Goal: Task Accomplishment & Management: Complete application form

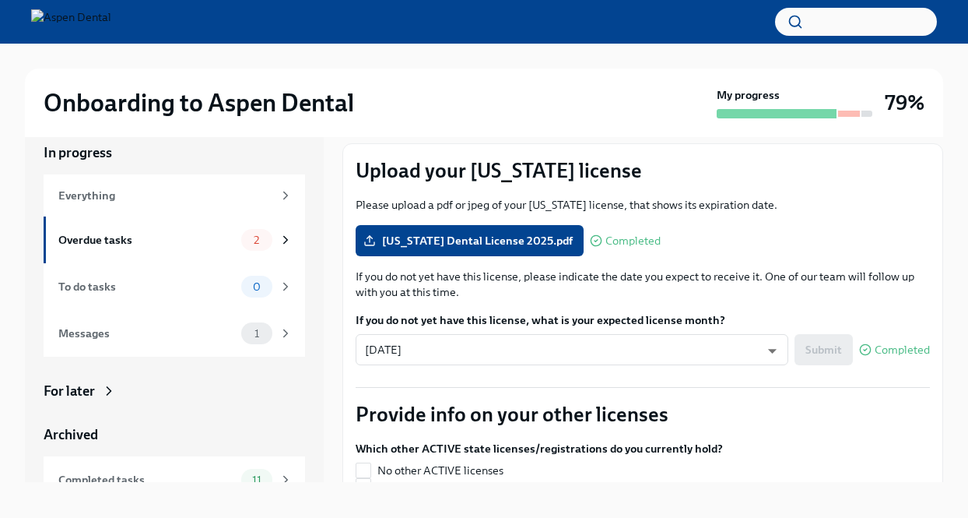
scroll to position [26, 0]
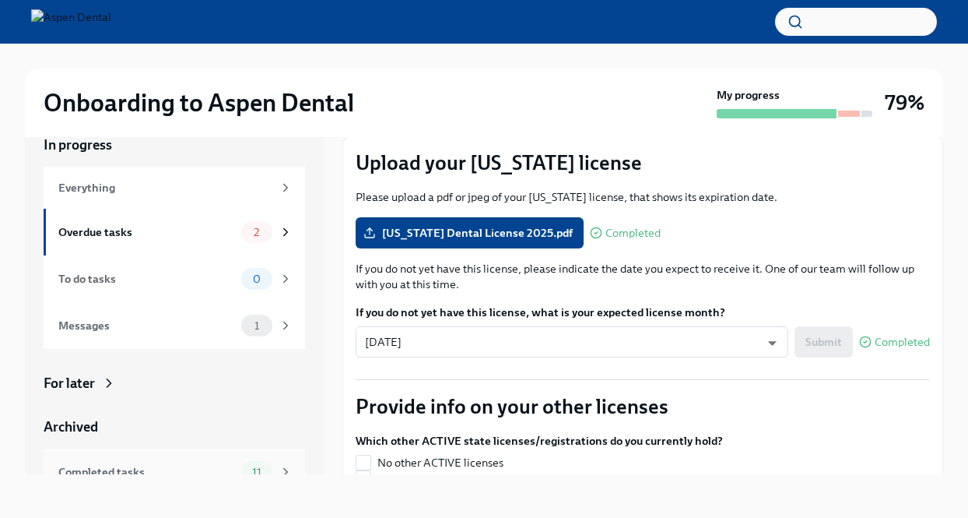
click at [171, 470] on div "Completed tasks" at bounding box center [146, 471] width 177 height 17
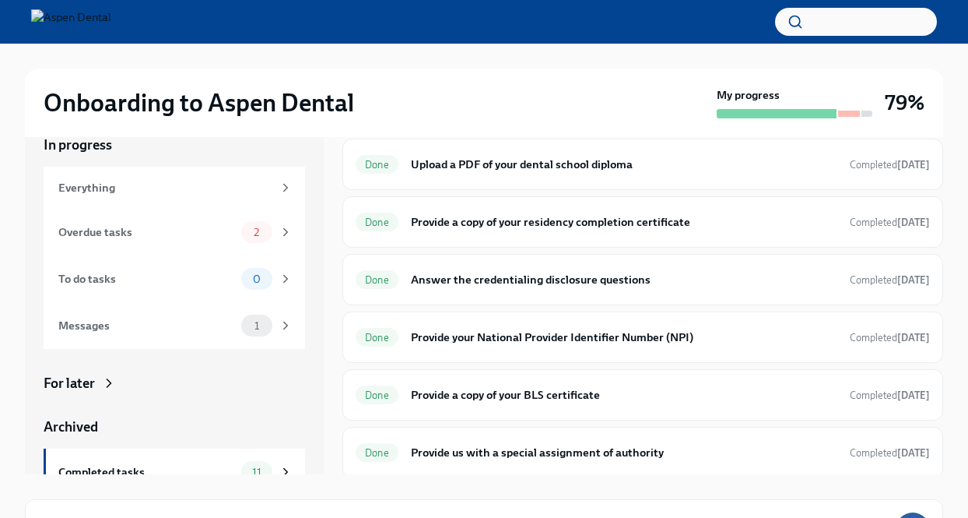
scroll to position [320, 0]
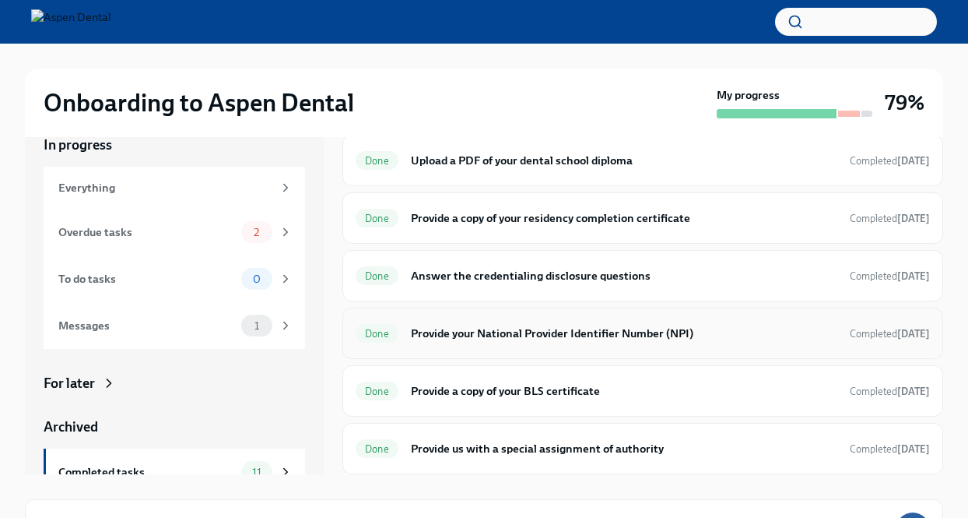
click at [520, 338] on h6 "Provide your National Provider Identifier Number (NPI)" at bounding box center [624, 333] width 427 height 17
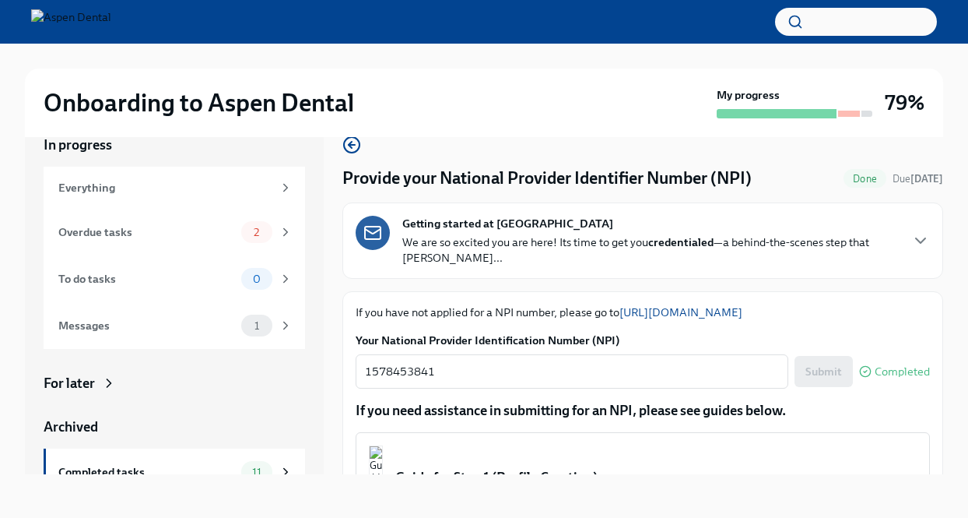
click at [685, 308] on link "[URL][DOMAIN_NAME]" at bounding box center [681, 312] width 123 height 14
click at [203, 226] on div "Overdue tasks" at bounding box center [146, 231] width 177 height 17
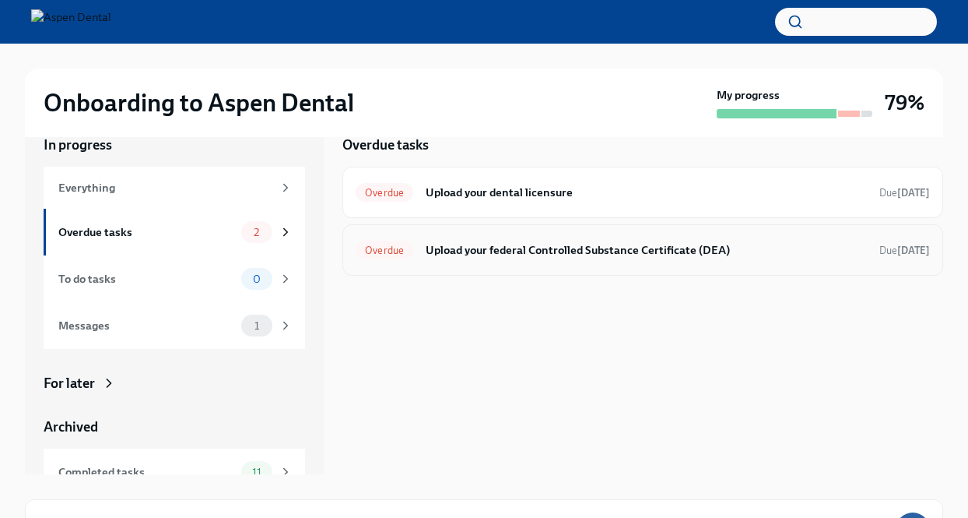
click at [575, 245] on h6 "Upload your federal Controlled Substance Certificate (DEA)" at bounding box center [646, 249] width 441 height 17
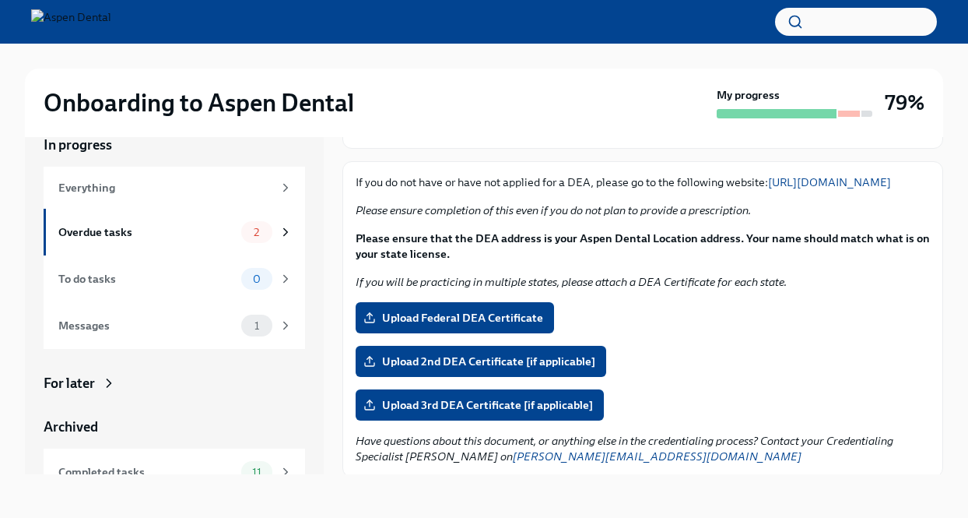
scroll to position [149, 0]
